Goal: Task Accomplishment & Management: Complete application form

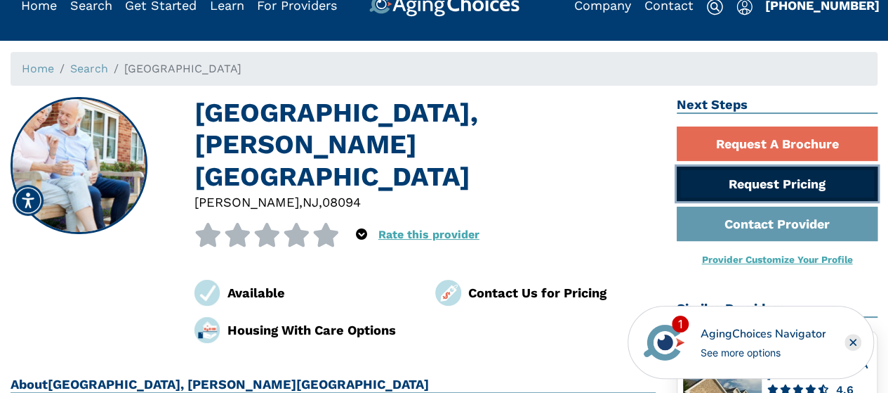
click at [758, 181] on link "Request Pricing" at bounding box center [777, 183] width 201 height 34
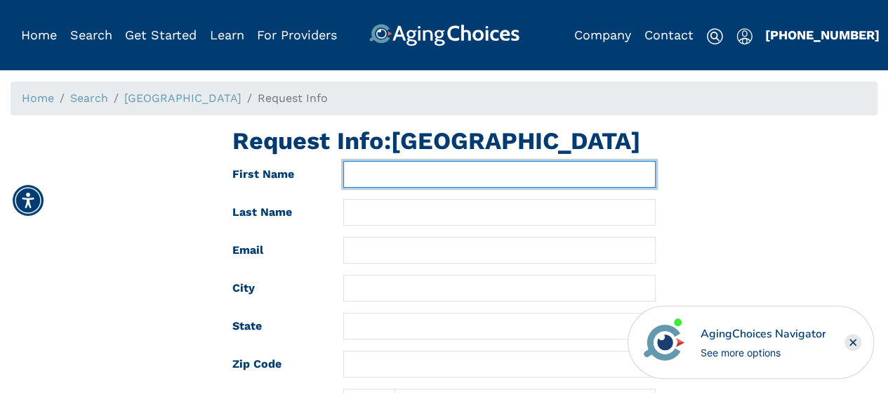
click at [391, 188] on input "text" at bounding box center [499, 174] width 312 height 27
type input "Handell"
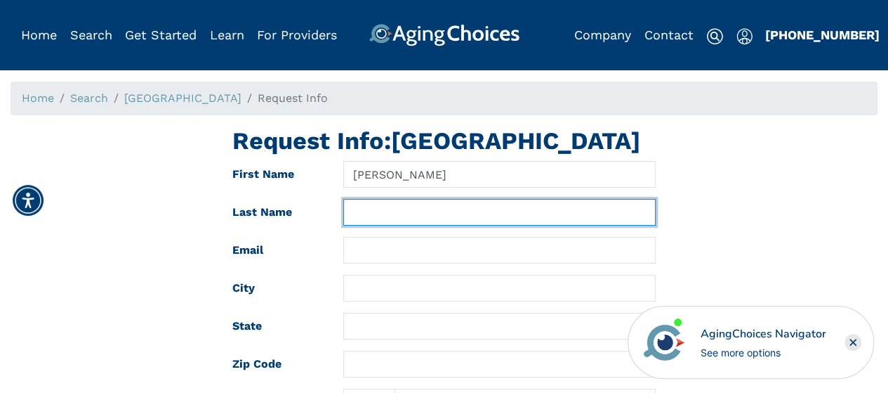
type input "Hall"
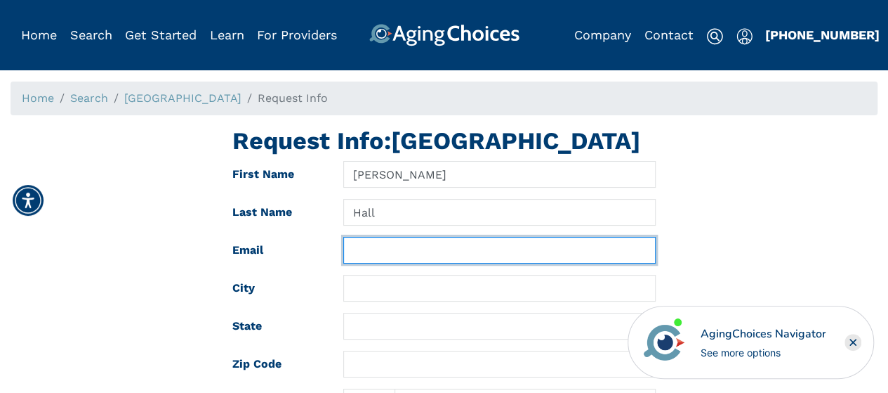
type input "handellm105@gmail.com"
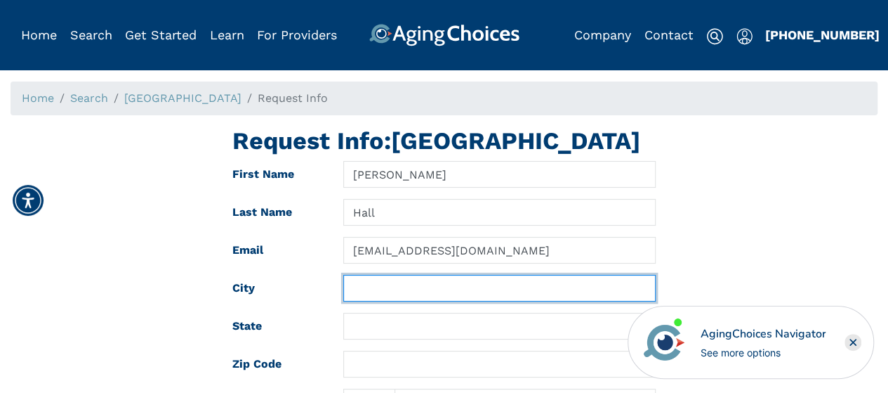
type input "Franklinville"
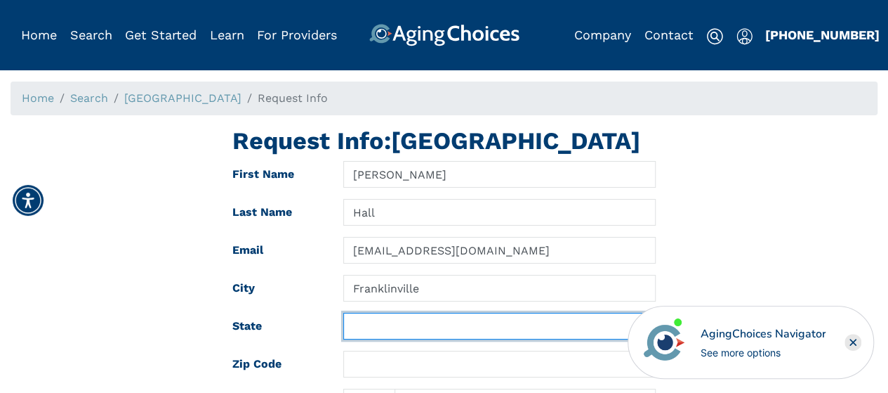
type input "NJ"
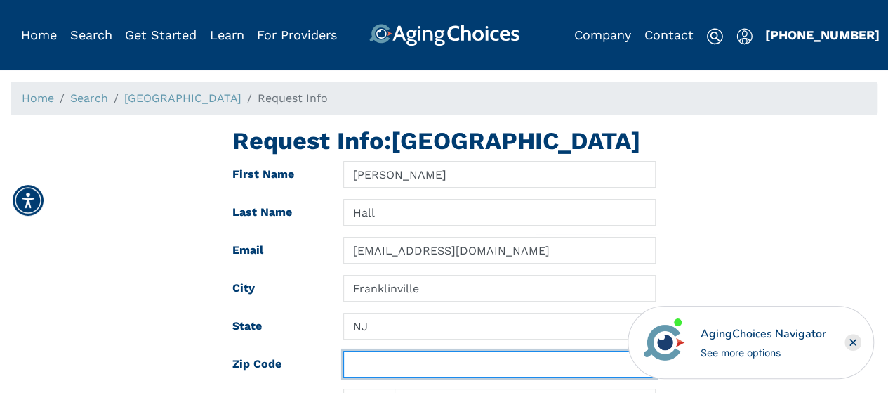
type input "08322"
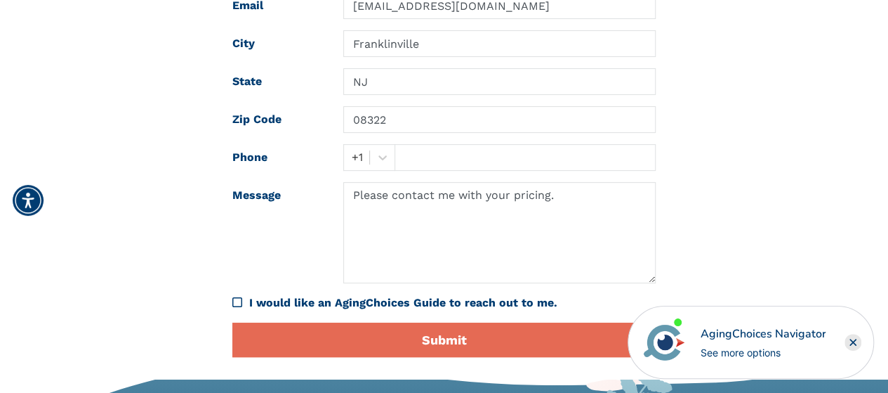
scroll to position [246, 0]
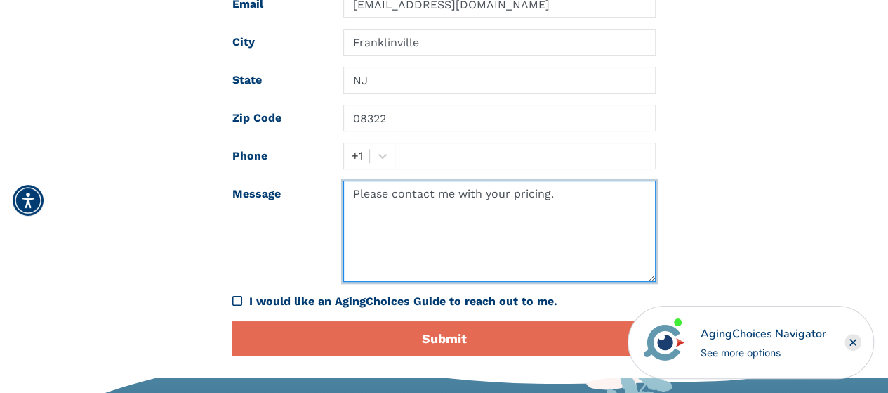
click at [422, 227] on textarea "Please contact me with your pricing." at bounding box center [499, 231] width 312 height 101
click at [577, 219] on textarea "Please contaMy ct me with your pricing." at bounding box center [499, 231] width 312 height 101
click at [433, 220] on textarea "Please contaMy ct me with your pricing." at bounding box center [499, 231] width 312 height 101
click at [448, 223] on textarea "Please contact ct me with your pricing." at bounding box center [499, 231] width 312 height 101
type textarea "Please contact me with your pricing."
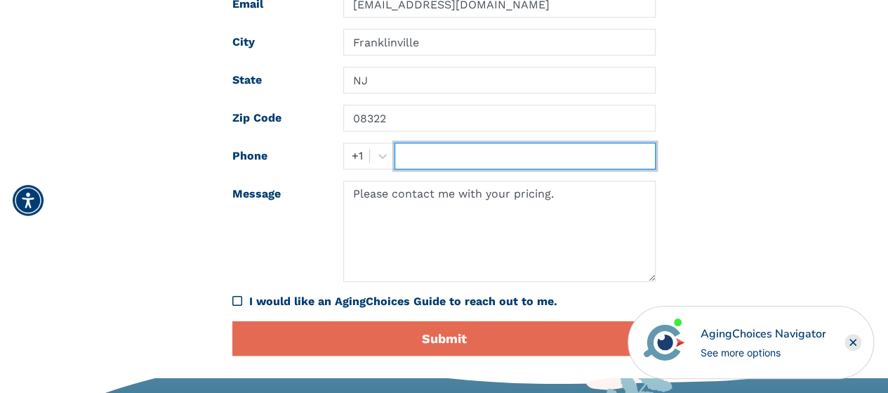
click at [402, 169] on input "text" at bounding box center [525, 156] width 261 height 27
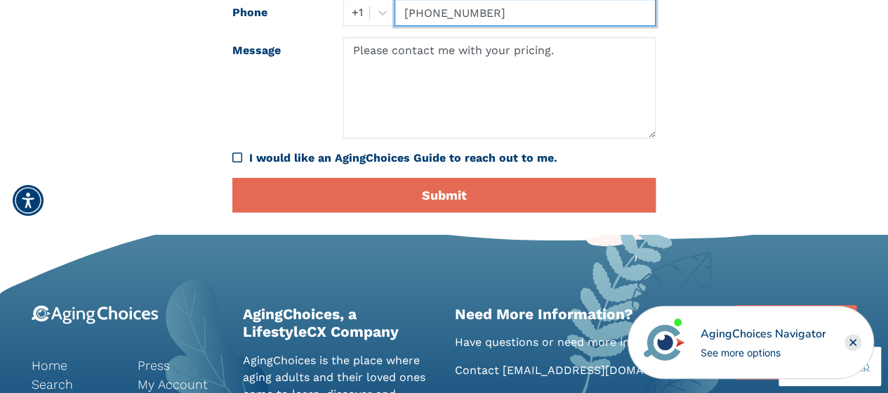
scroll to position [397, 0]
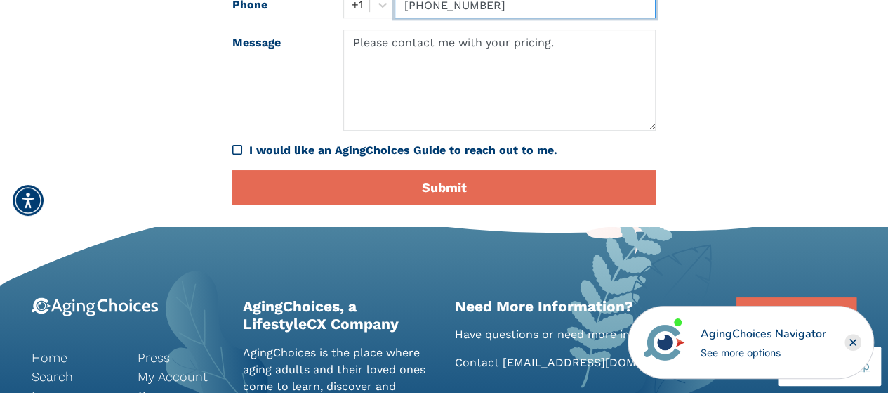
type input "856-725-8406"
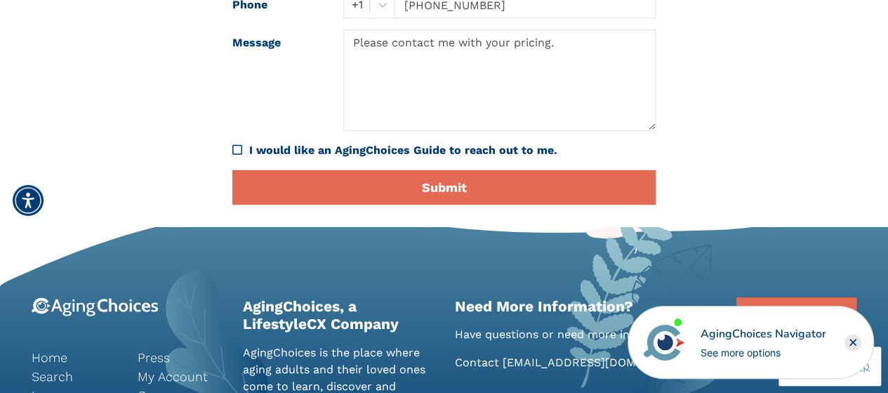
click at [235, 155] on icon "I would like an AgingChoices Guide to reach out to me." at bounding box center [237, 149] width 10 height 11
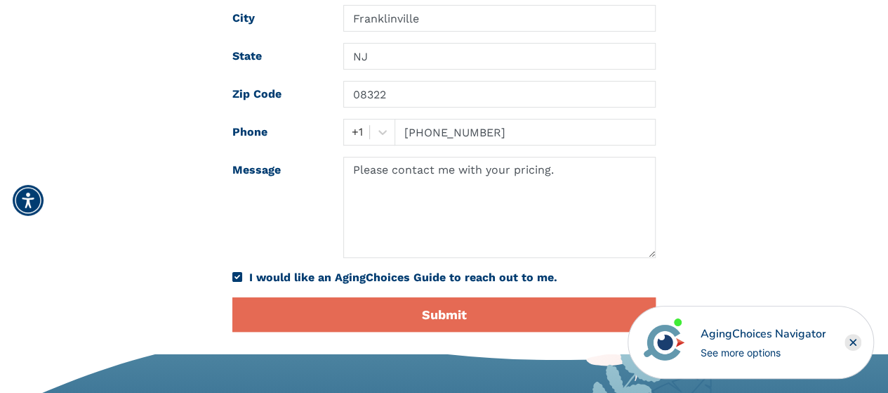
scroll to position [329, 0]
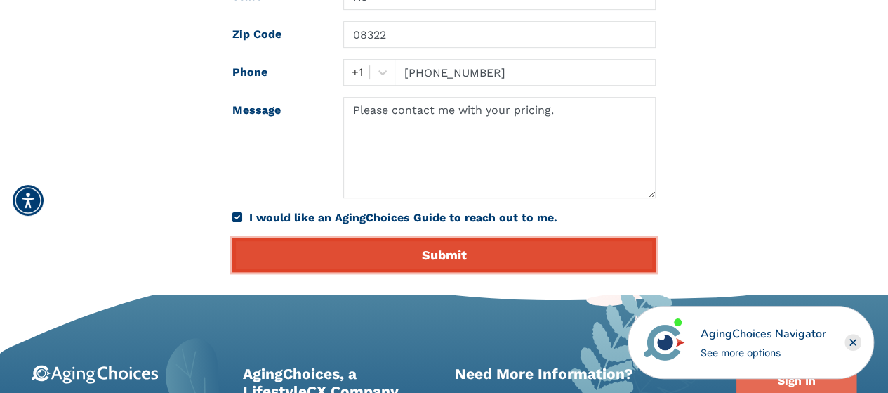
click at [446, 272] on button "Submit" at bounding box center [444, 254] width 424 height 34
